Goal: Complete application form

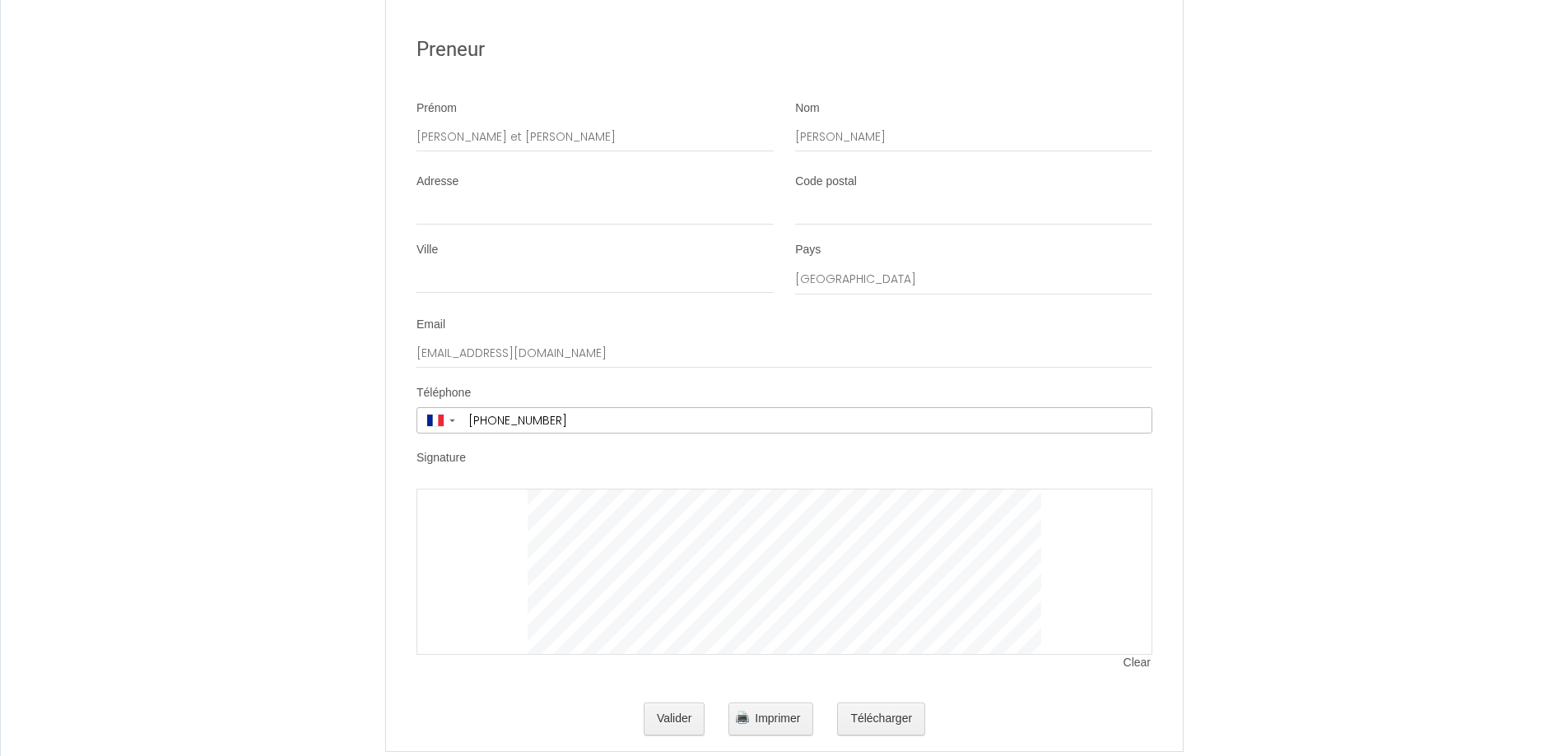
scroll to position [3175, 0]
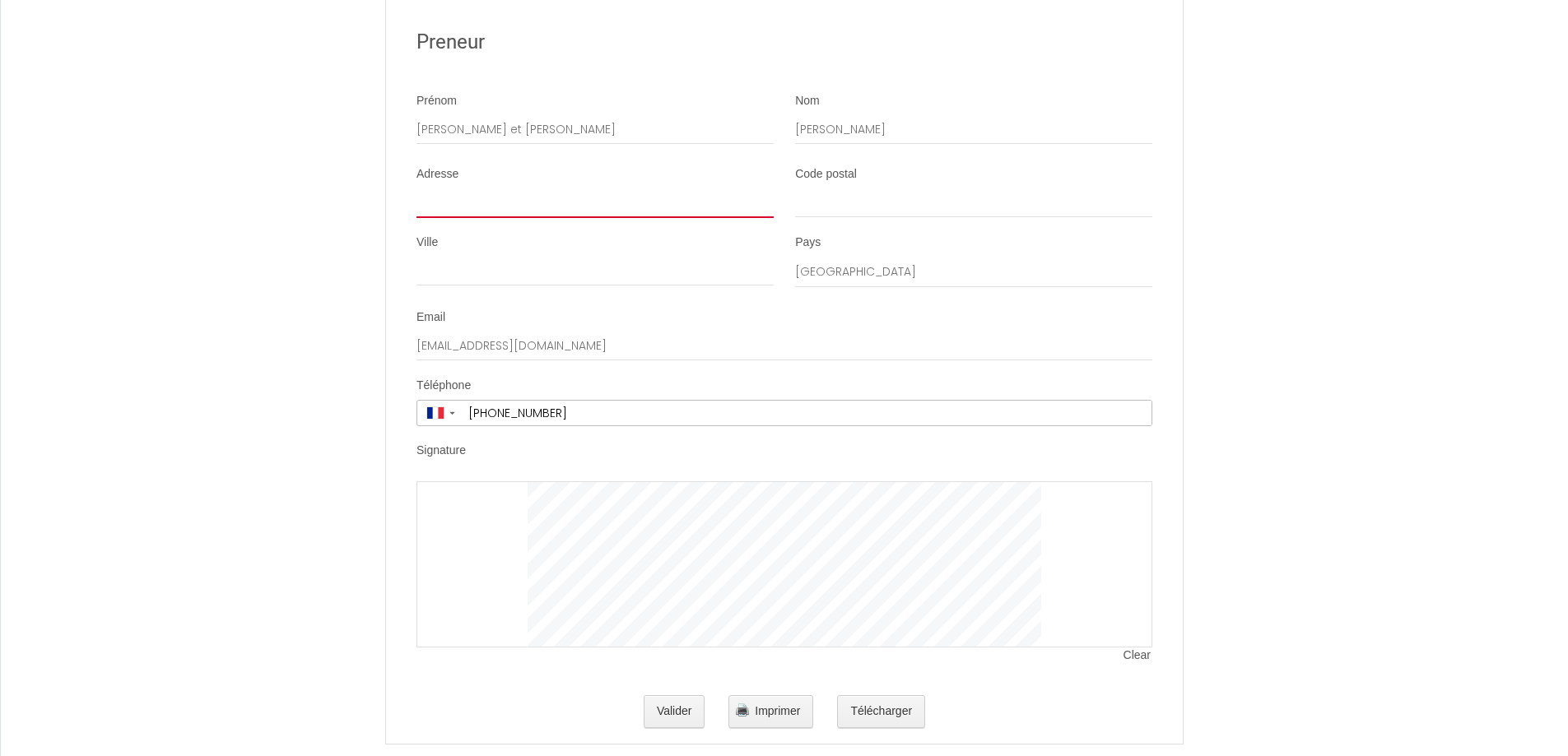
click at [516, 218] on input "Adresse" at bounding box center [595, 203] width 358 height 29
click at [515, 218] on input "Adresse" at bounding box center [595, 203] width 358 height 29
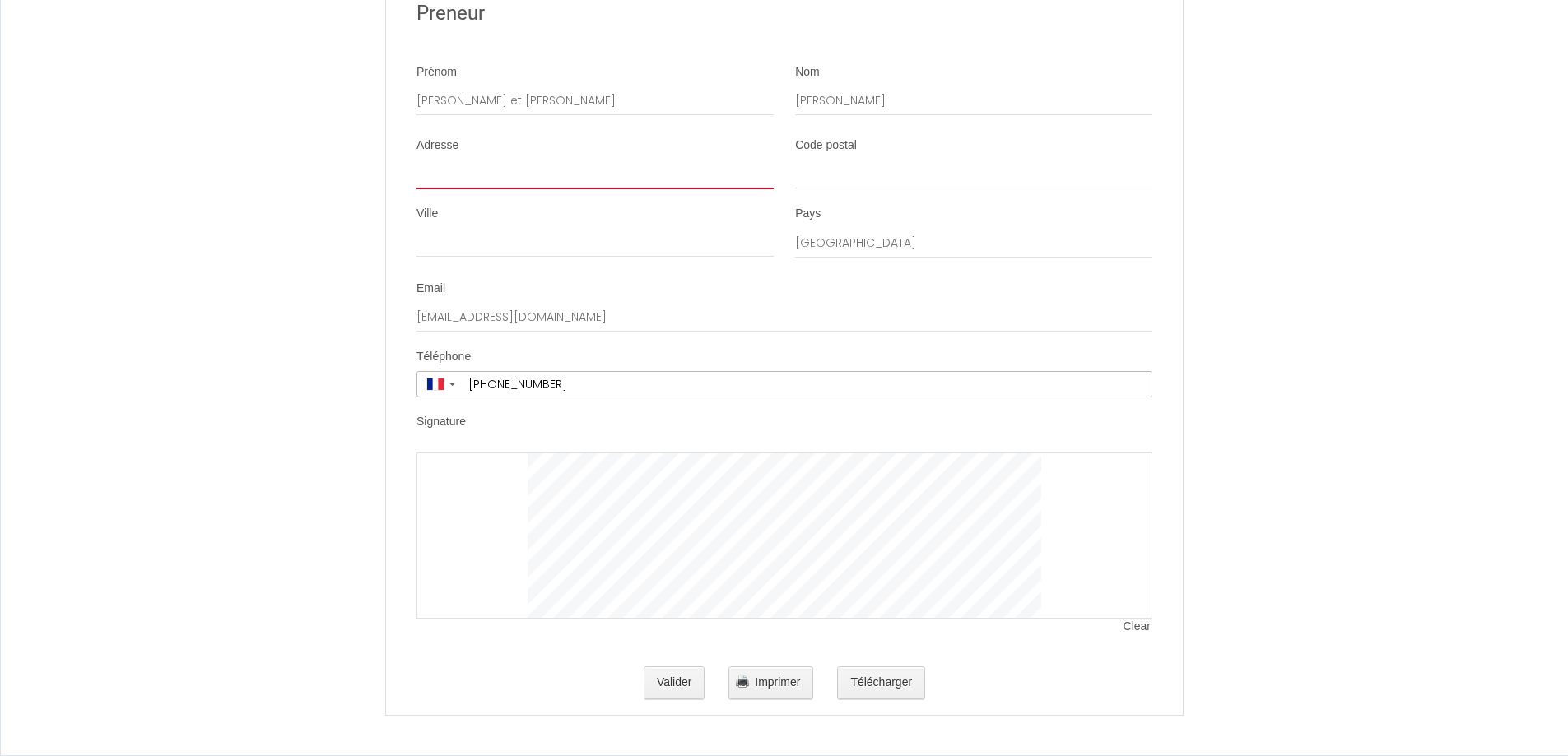
scroll to position [3220, 0]
click at [514, 512] on div at bounding box center [784, 536] width 736 height 167
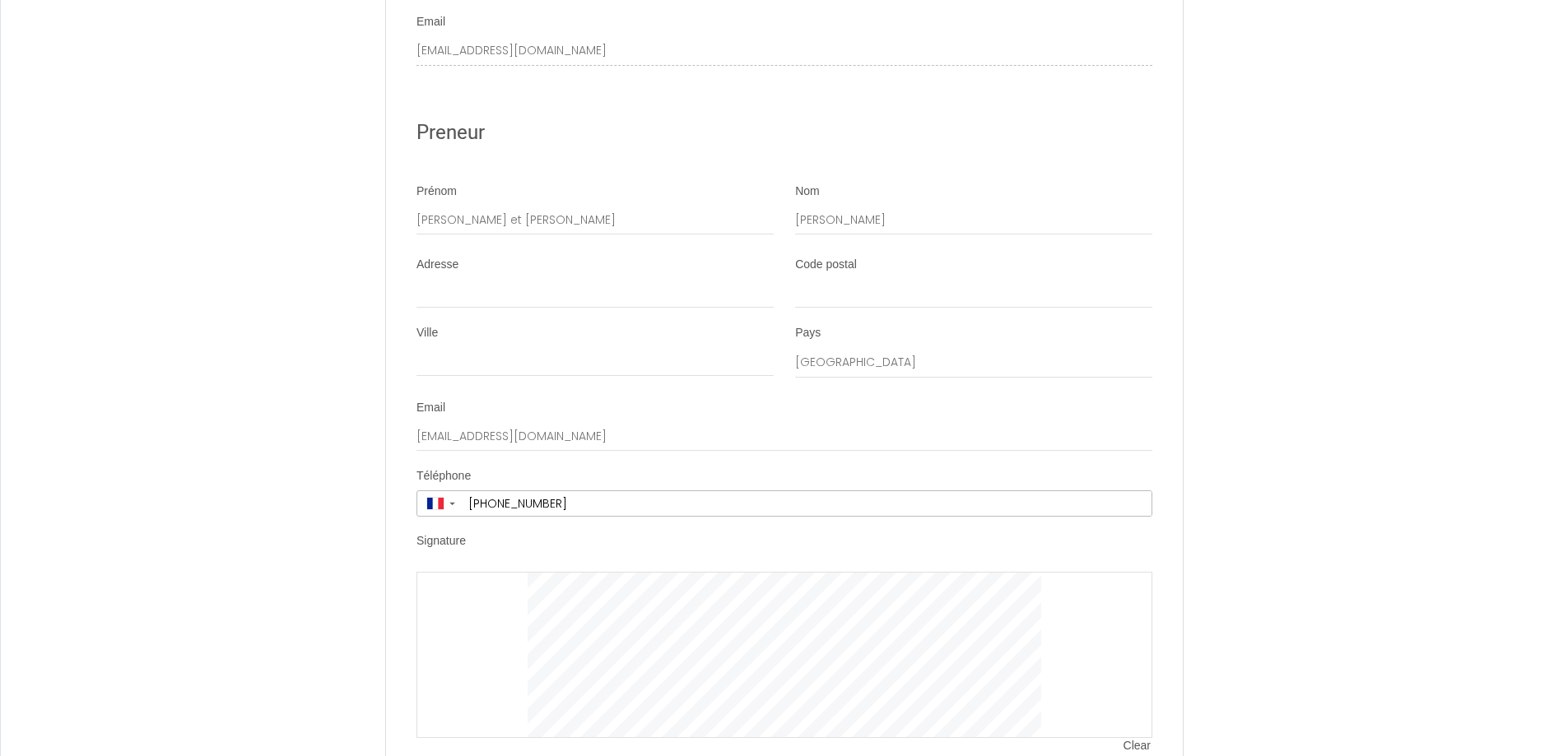
scroll to position [3082, 0]
click at [897, 238] on input "[PERSON_NAME]" at bounding box center [973, 223] width 358 height 29
type input "[PERSON_NAME] de Lesmadec"
click at [577, 292] on div "Adresse" at bounding box center [595, 285] width 358 height 52
click at [548, 305] on input "Adresse" at bounding box center [595, 296] width 358 height 29
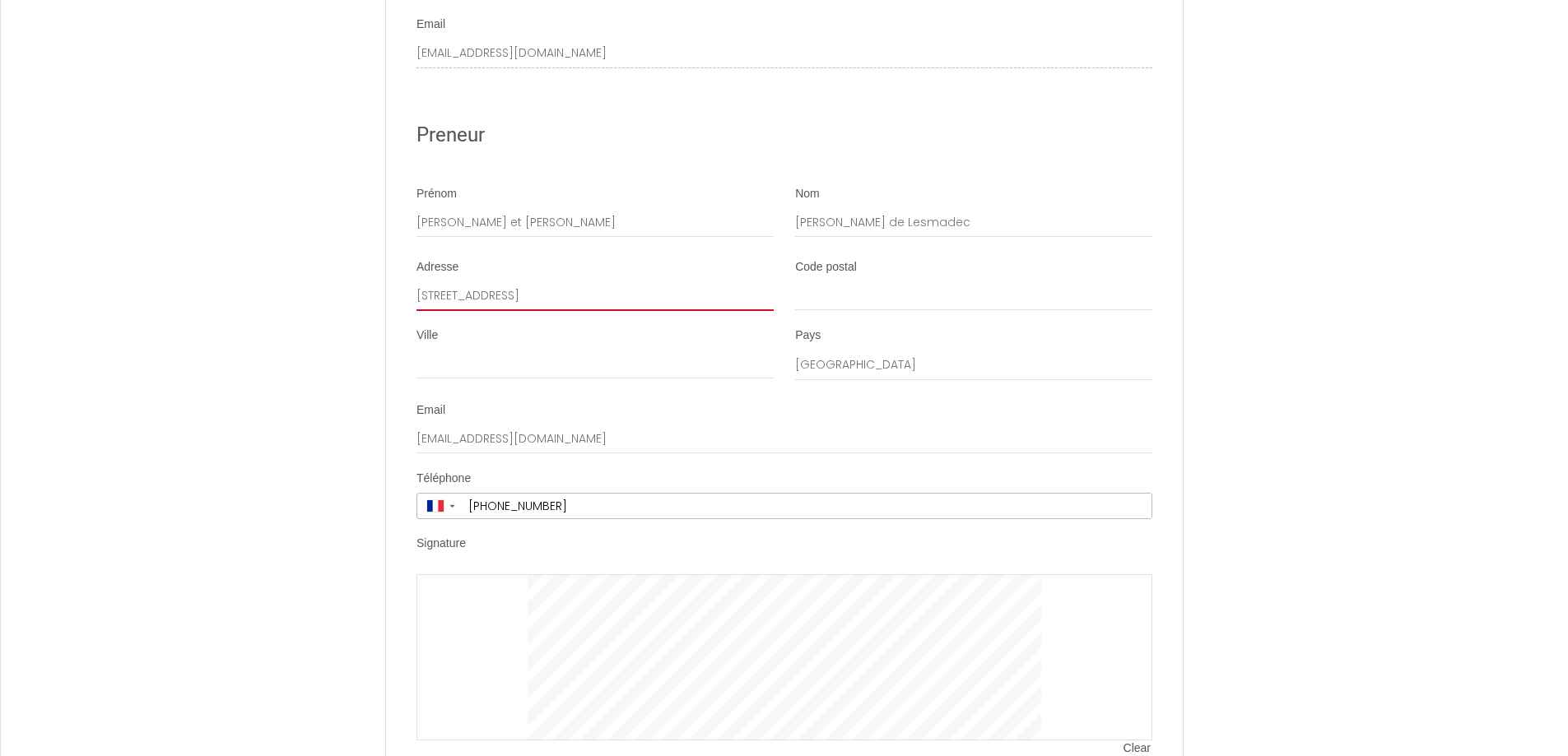
type input "[STREET_ADDRESS]"
click at [816, 311] on input "Code postal" at bounding box center [973, 296] width 358 height 29
type input "75016"
click at [612, 374] on input "Ville" at bounding box center [595, 364] width 358 height 29
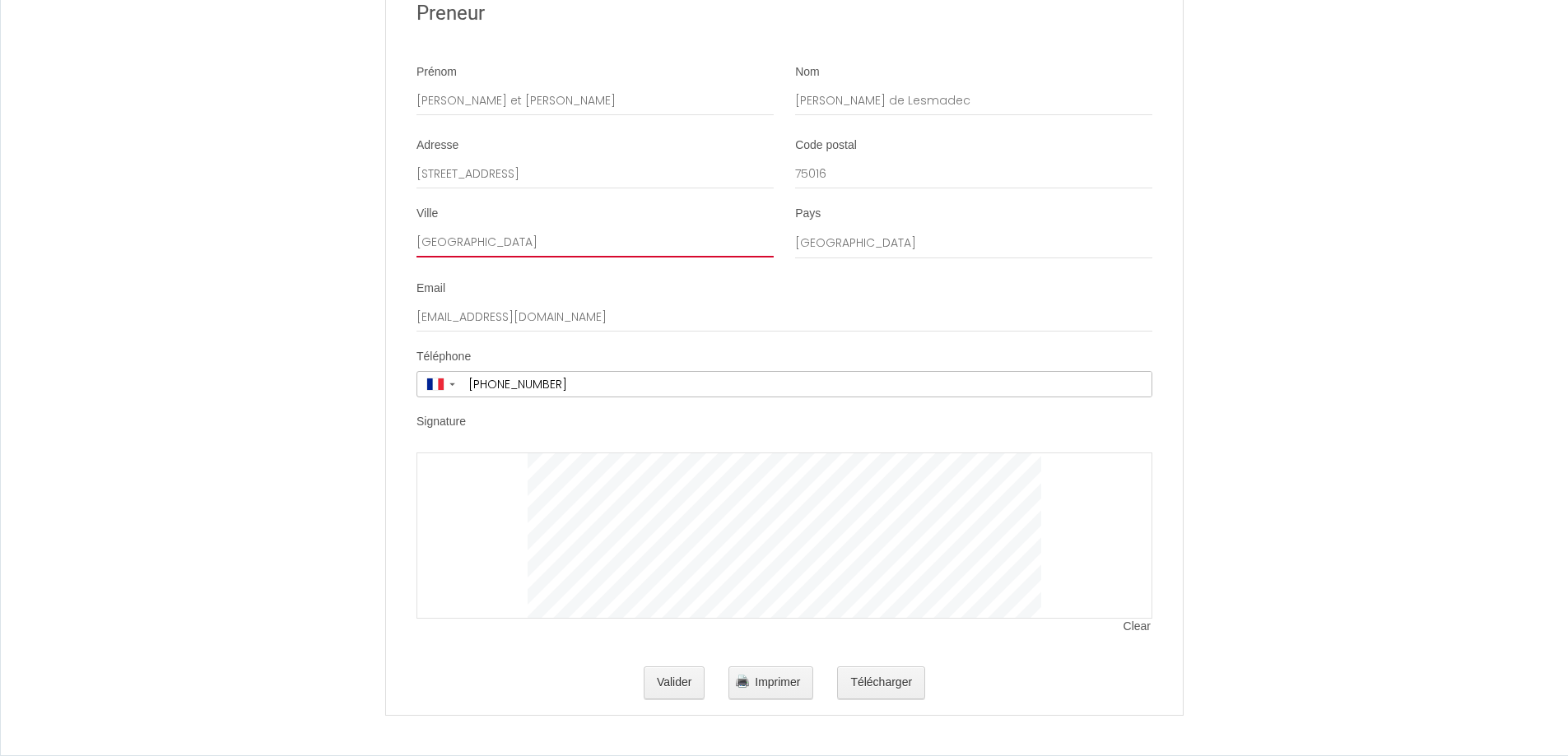
scroll to position [3220, 0]
type input "[GEOGRAPHIC_DATA]"
click at [657, 676] on button "Valider" at bounding box center [674, 683] width 61 height 33
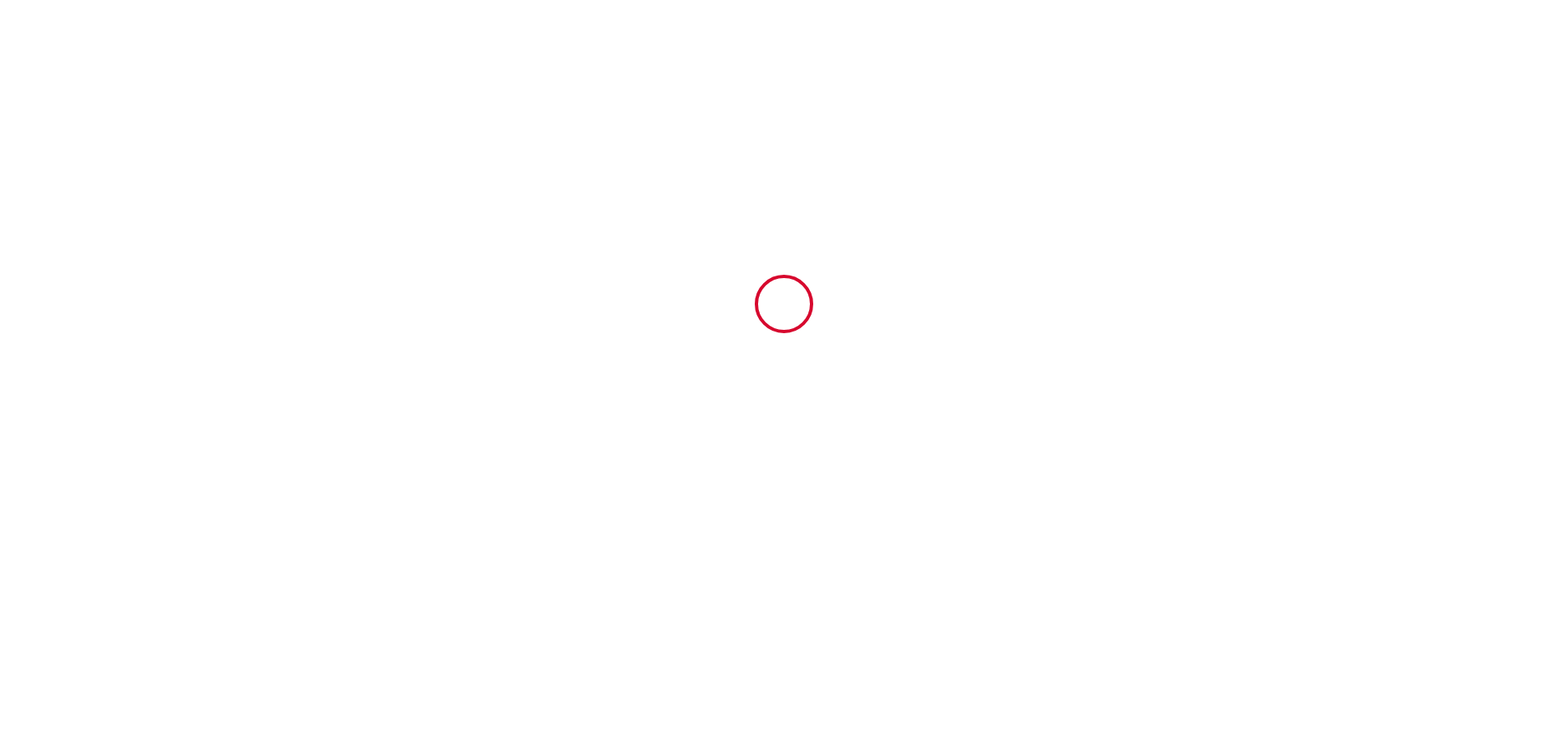
scroll to position [0, 0]
type input "9"
type input "100"
type input "450"
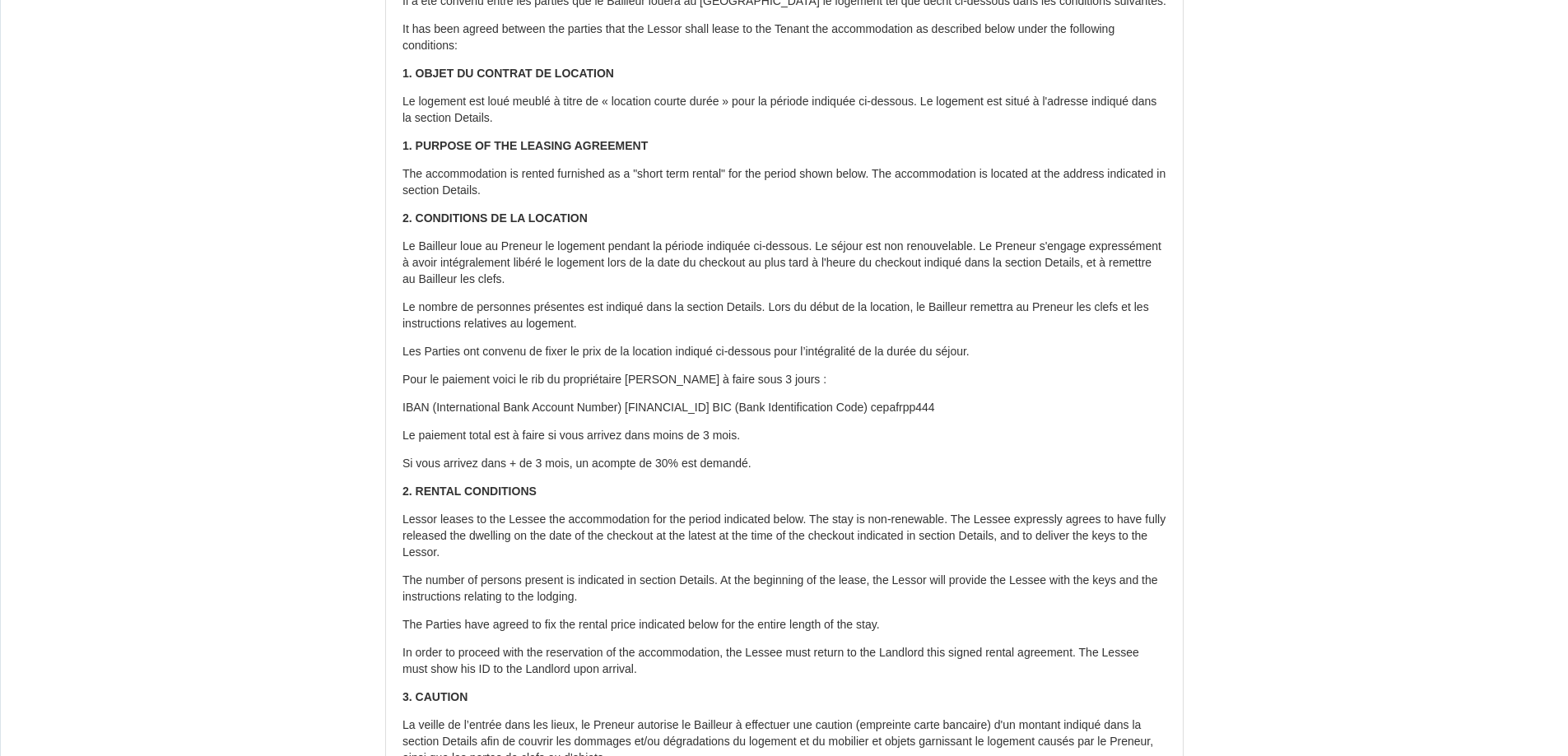
scroll to position [187, 0]
